Goal: Task Accomplishment & Management: Use online tool/utility

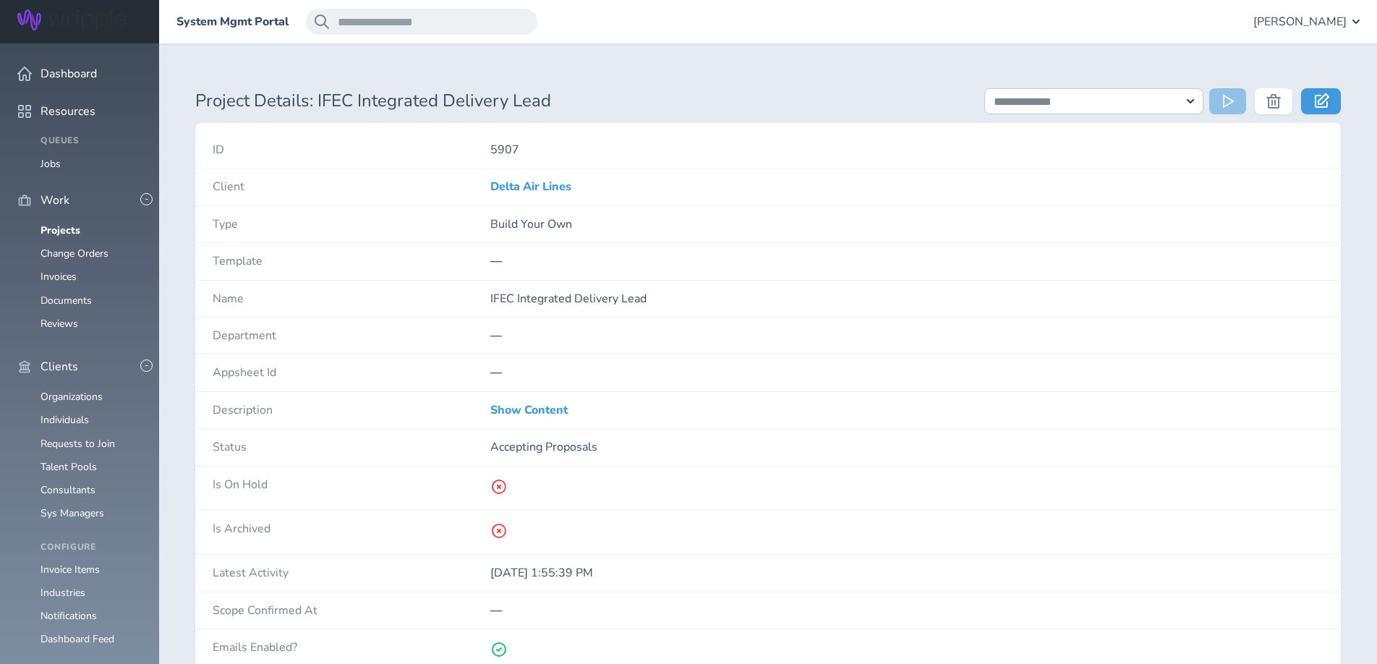
scroll to position [744, 0]
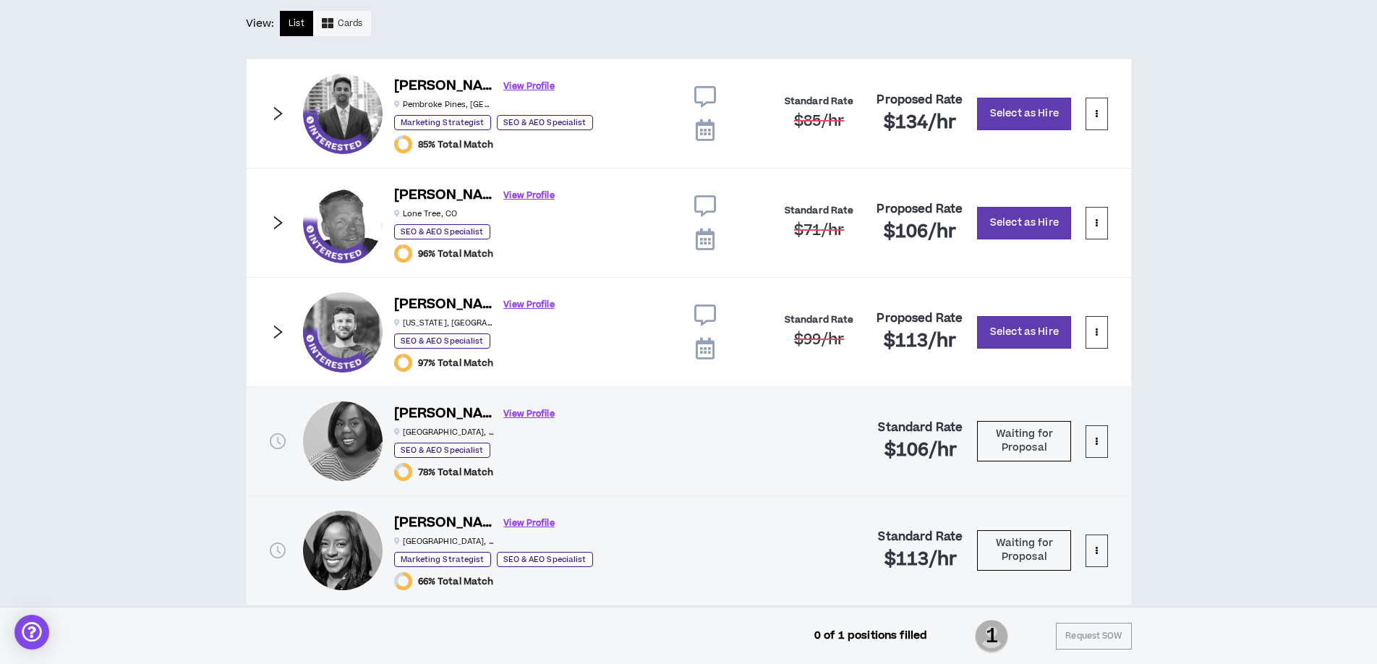
scroll to position [817, 0]
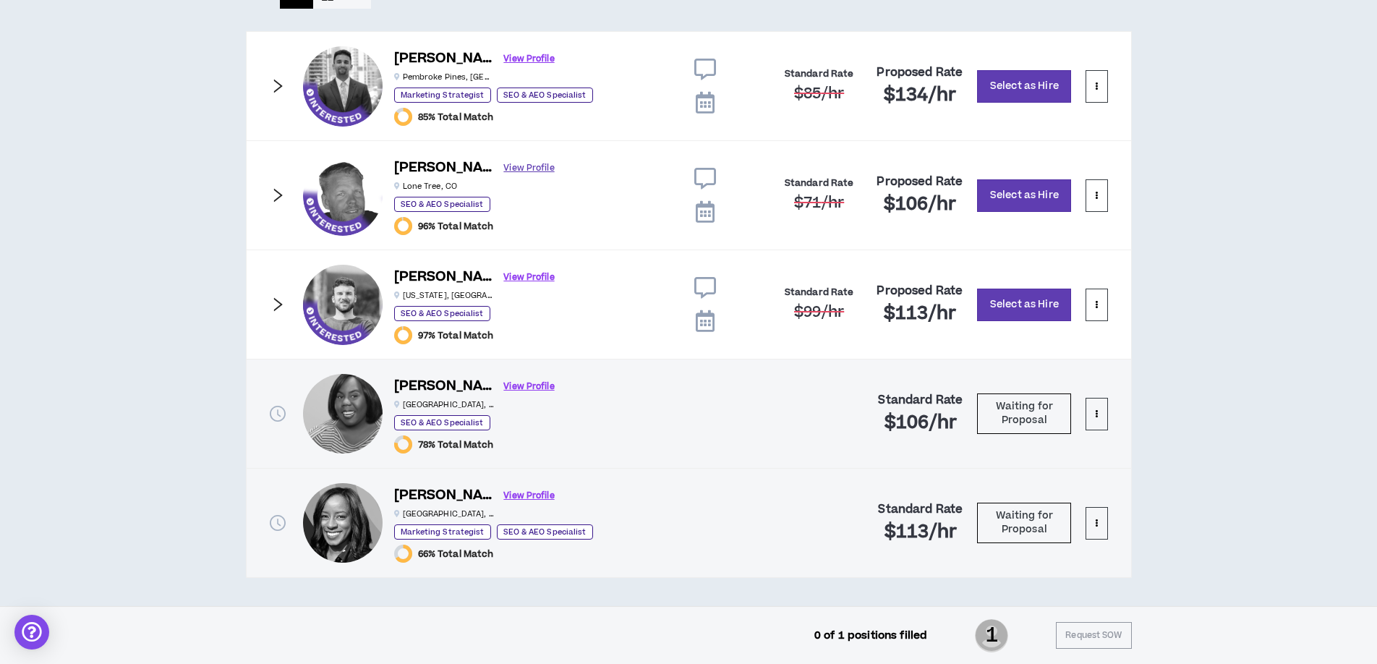
click at [504, 169] on link "View Profile" at bounding box center [529, 168] width 51 height 25
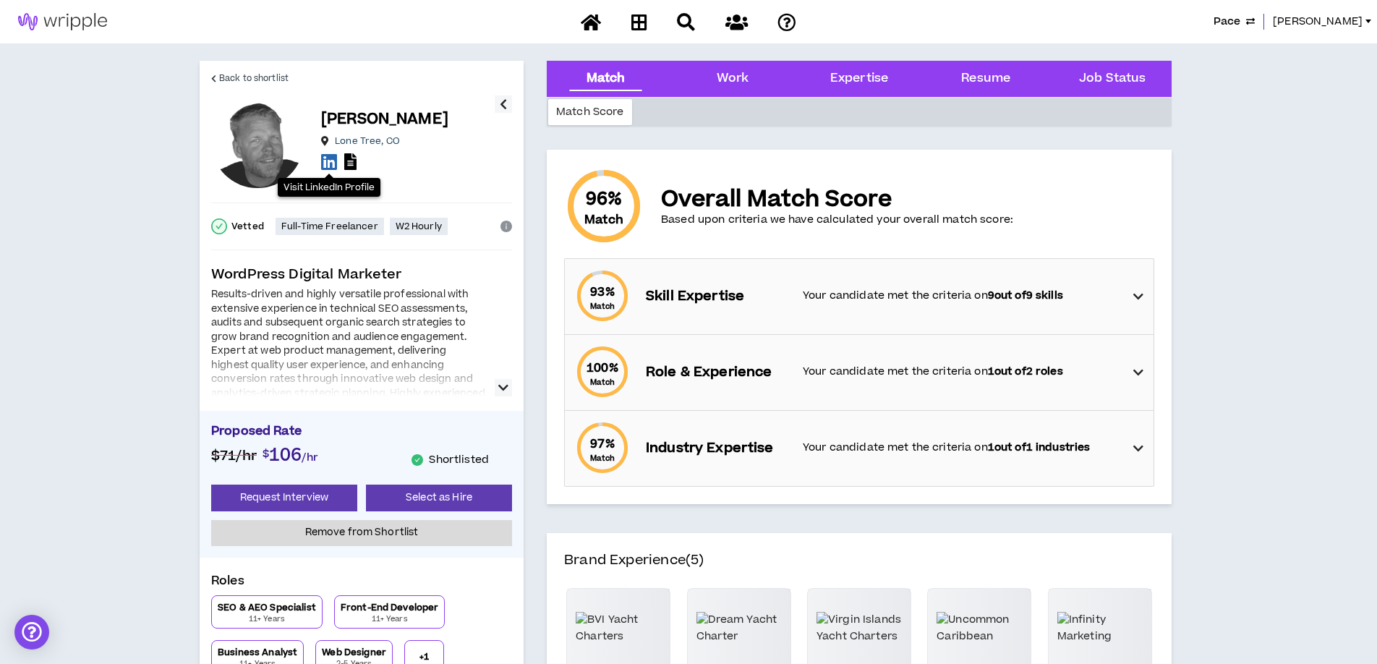
click at [331, 163] on icon at bounding box center [329, 162] width 16 height 18
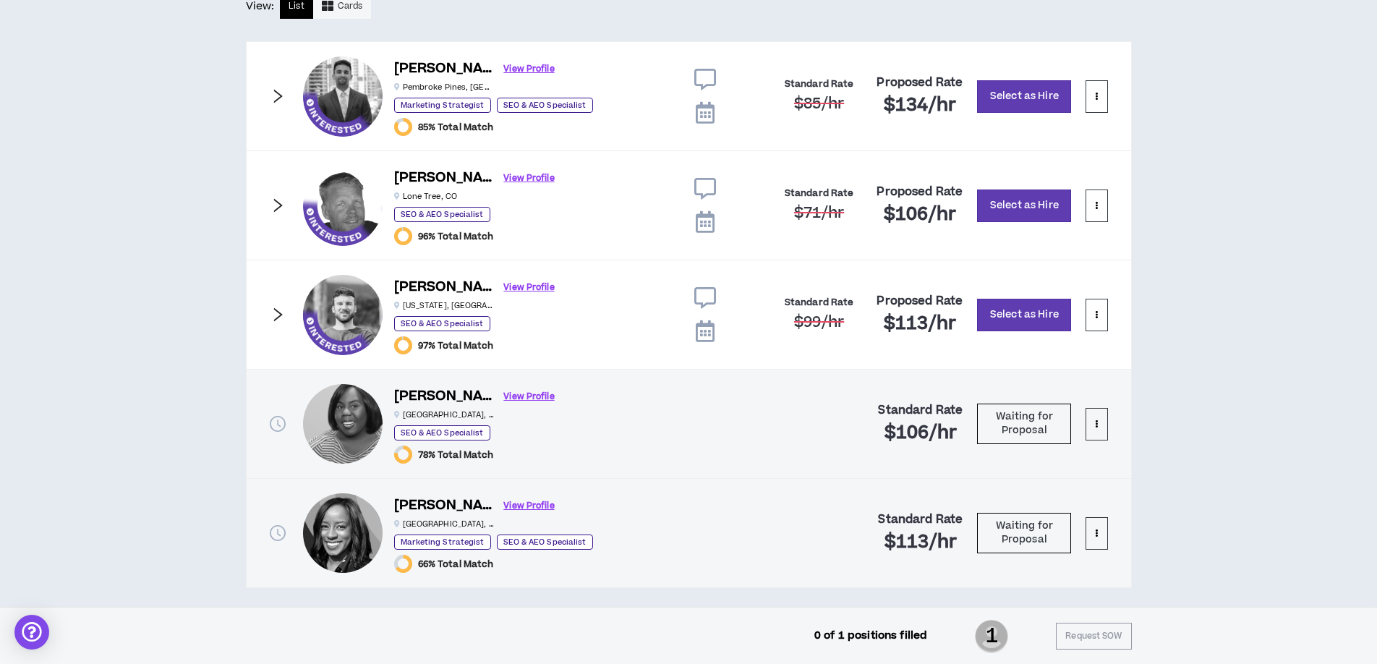
scroll to position [817, 0]
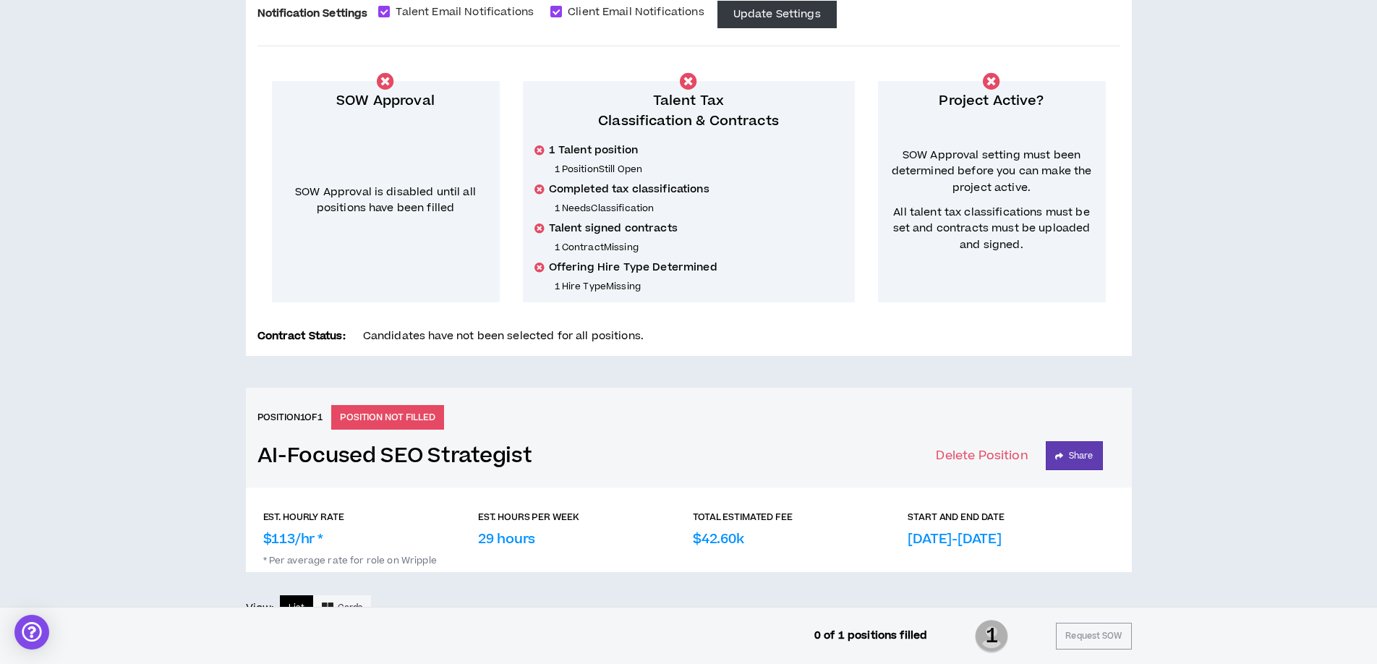
scroll to position [0, 0]
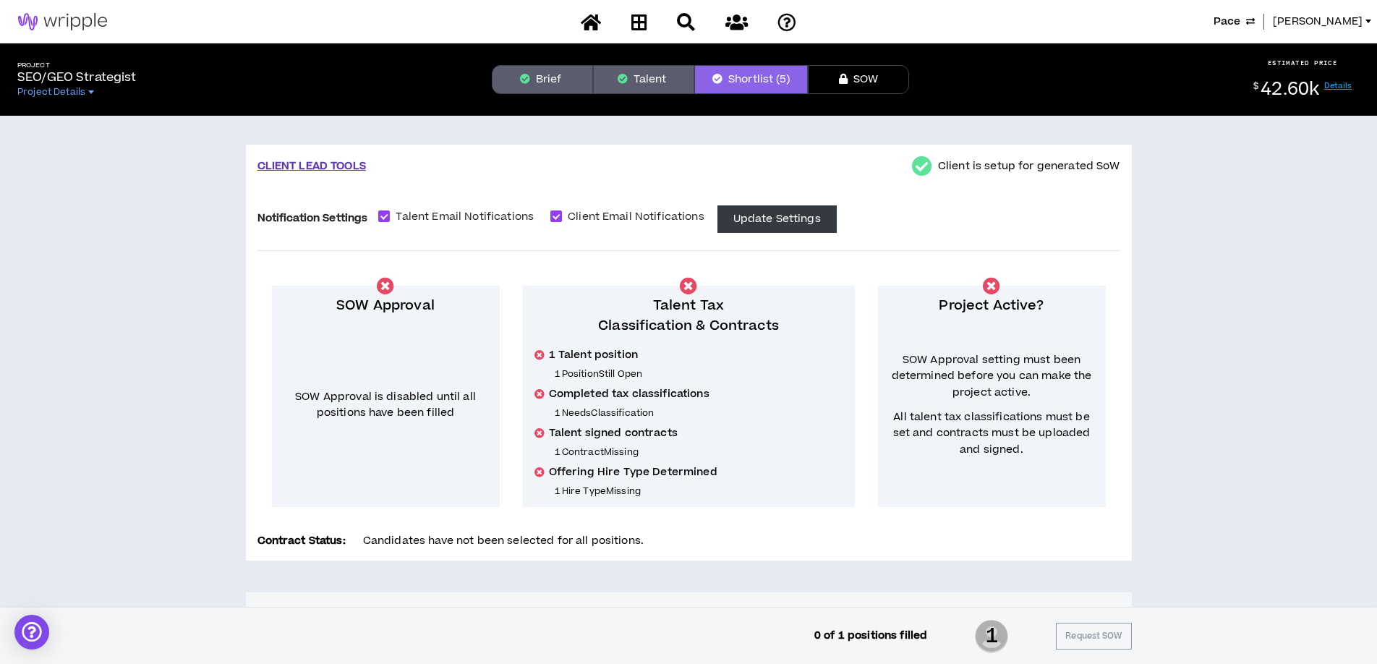
click at [638, 80] on button "Talent" at bounding box center [643, 79] width 101 height 29
